Goal: Navigation & Orientation: Find specific page/section

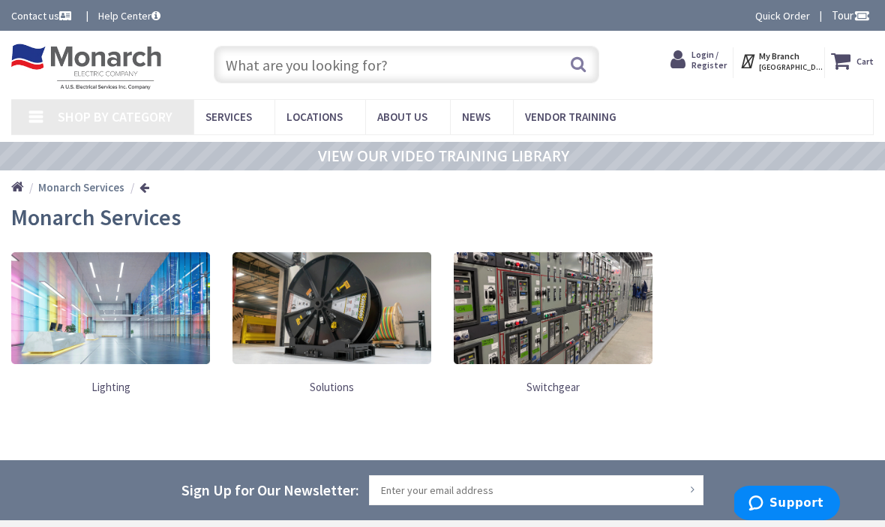
click at [317, 115] on span "Locations" at bounding box center [315, 117] width 56 height 14
click at [313, 110] on span "Locations" at bounding box center [315, 117] width 56 height 14
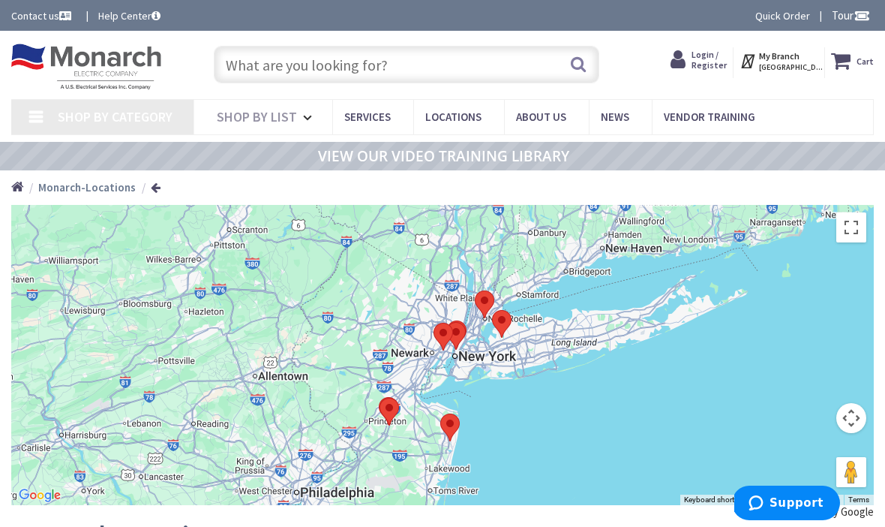
click at [368, 117] on span "Services" at bounding box center [367, 117] width 47 height 14
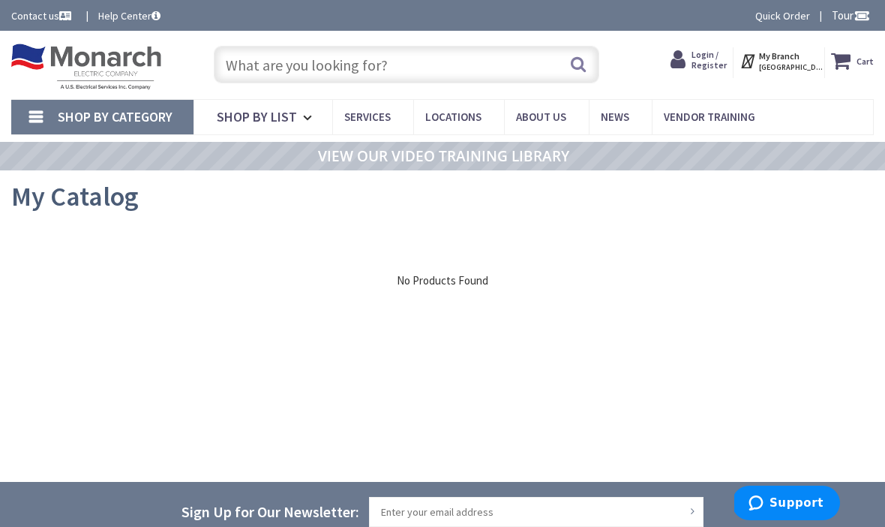
click at [299, 104] on link "Shop By List" at bounding box center [263, 117] width 139 height 35
